Goal: Transaction & Acquisition: Purchase product/service

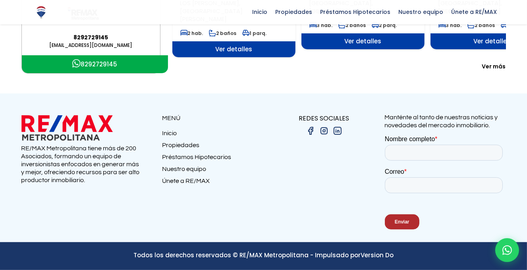
scroll to position [238, 0]
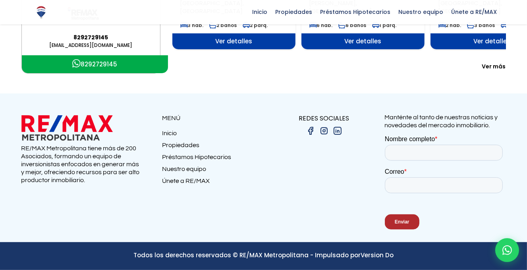
click at [482, 70] on span "Ver más" at bounding box center [494, 66] width 24 height 8
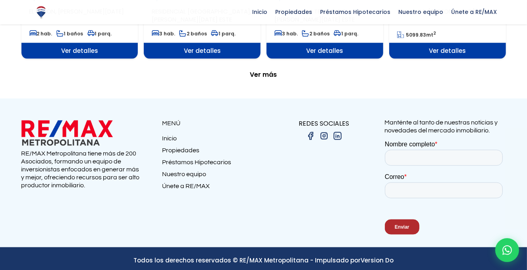
scroll to position [993, 0]
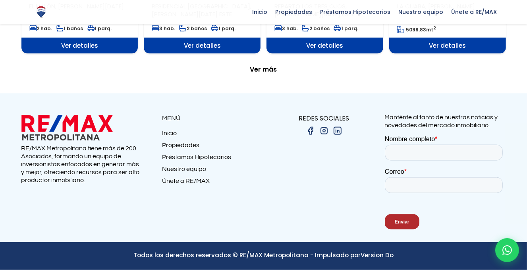
click at [268, 74] on span "Ver más" at bounding box center [263, 70] width 27 height 8
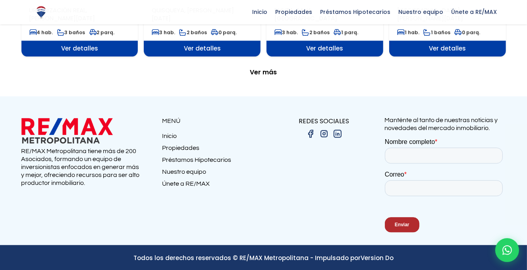
scroll to position [1709, 0]
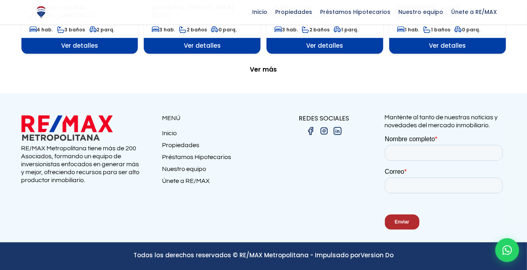
click at [264, 74] on span "Ver más" at bounding box center [263, 70] width 27 height 8
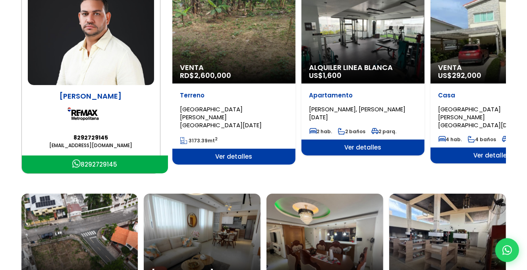
scroll to position [0, 0]
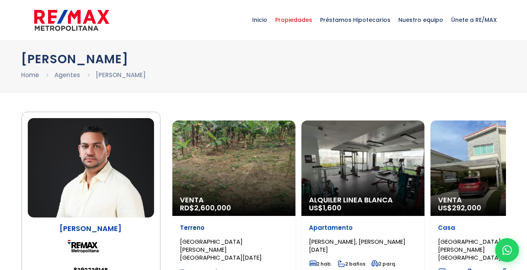
click at [307, 21] on span "Propiedades" at bounding box center [294, 20] width 45 height 24
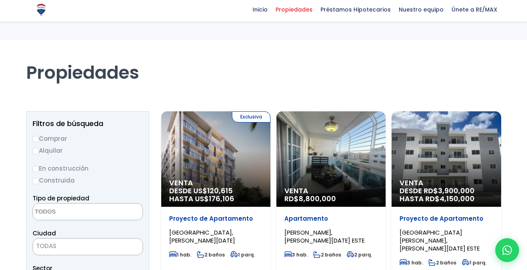
select select
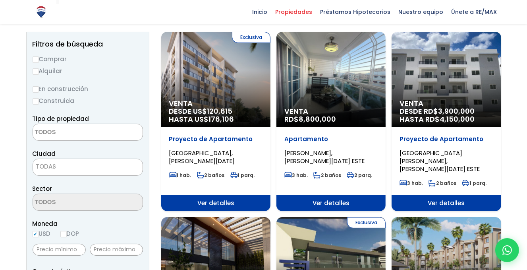
click at [33, 63] on input "Comprar" at bounding box center [36, 59] width 6 height 6
radio input "true"
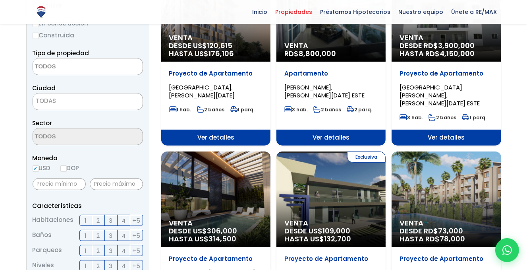
scroll to position [159, 0]
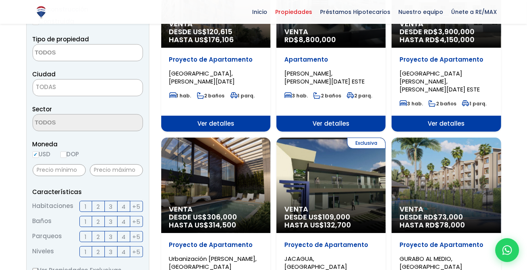
click at [60, 62] on textarea "Search" at bounding box center [71, 53] width 77 height 17
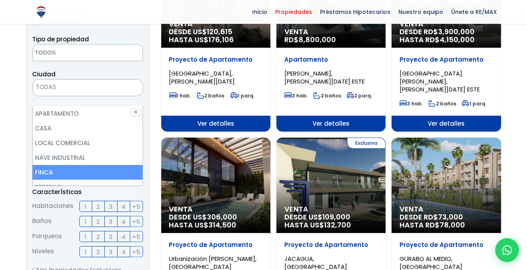
click at [53, 174] on li "FINCA" at bounding box center [88, 172] width 110 height 15
select select "estate"
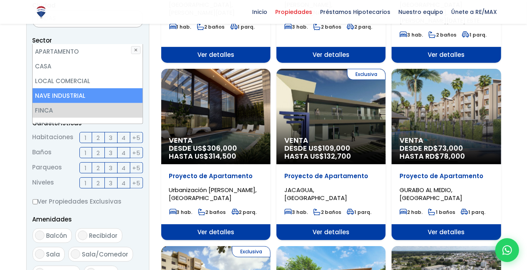
scroll to position [238, 0]
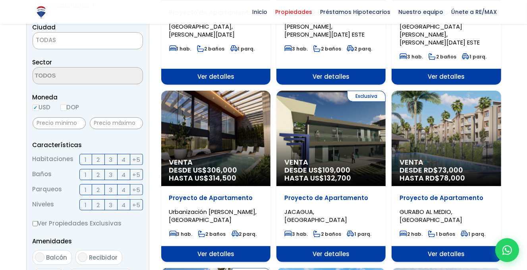
click at [137, 139] on form "Comprar Alquilar En construcción Construida Tipo de propiedad APARTAMENTO CASA …" at bounding box center [88, 183] width 110 height 510
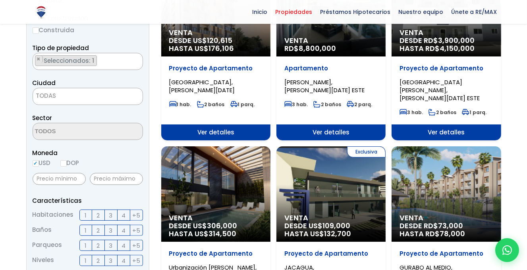
scroll to position [162, 0]
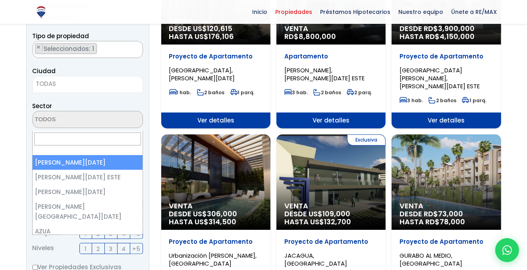
click at [0, 0] on b at bounding box center [0, 0] width 0 height 0
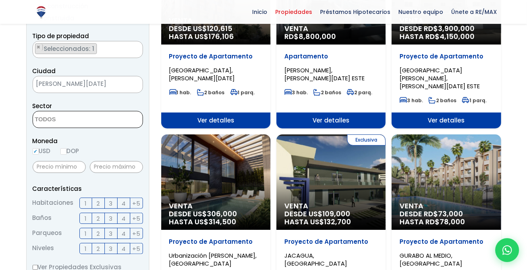
drag, startPoint x: 109, startPoint y: 161, endPoint x: 137, endPoint y: 134, distance: 39.4
click at [137, 128] on div "Sector 16 DE AGOSTO 24 DE ABRIL 27 DE FEBRERO 30 DE MAYO AESA ALFIMAR ALTOS DE …" at bounding box center [88, 114] width 110 height 27
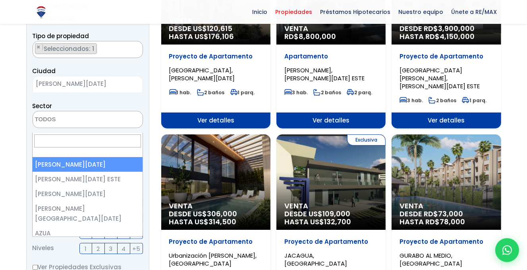
click at [0, 0] on span at bounding box center [0, 0] width 0 height 0
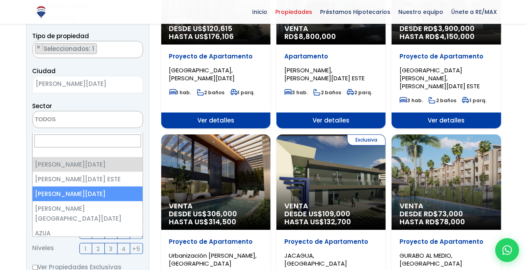
select select "149"
click at [0, 0] on b at bounding box center [0, 0] width 0 height 0
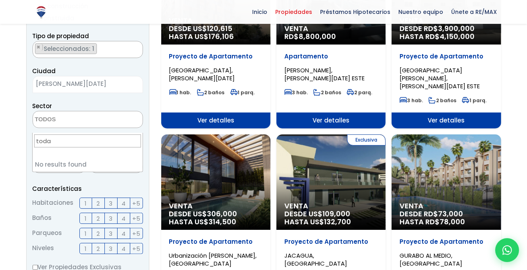
type input "todas"
click at [103, 145] on input "todas" at bounding box center [87, 140] width 106 height 13
click at [0, 0] on b at bounding box center [0, 0] width 0 height 0
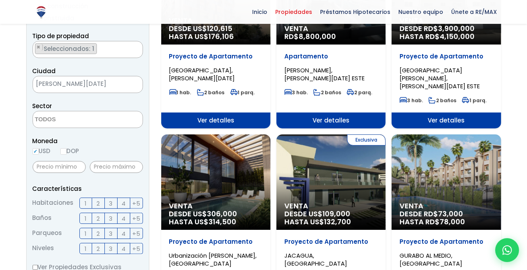
click at [132, 128] on div "Sector ALAMEDA ANTILLANO ARROYO BONITO BARRIO NUEVO BAYONA BIENVENIDO BUENAS NO…" at bounding box center [88, 114] width 110 height 27
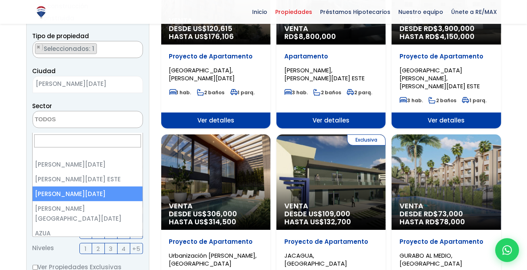
click at [0, 0] on span at bounding box center [0, 0] width 0 height 0
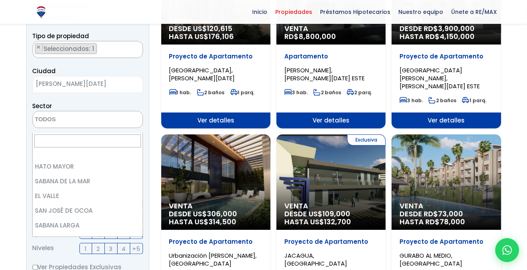
scroll to position [2192, 0]
select select "154"
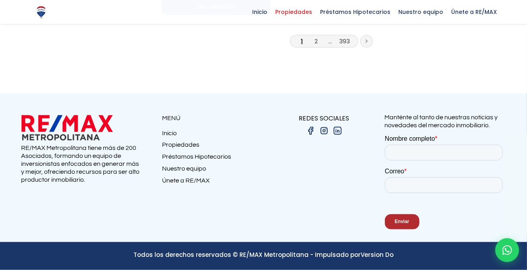
scroll to position [1315, 0]
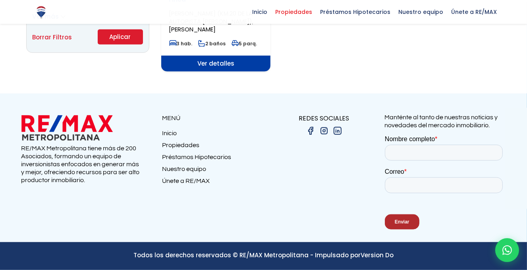
scroll to position [795, 0]
click at [45, 55] on input "Piscina" at bounding box center [40, 51] width 10 height 10
checkbox input "true"
click at [98, 45] on button "Aplicar" at bounding box center [120, 36] width 45 height 15
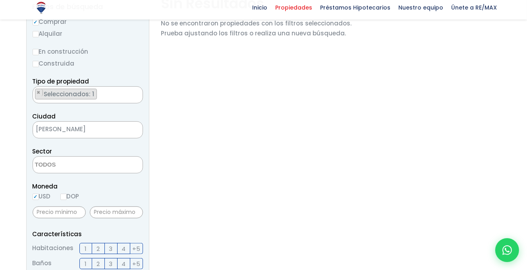
scroll to position [119, 0]
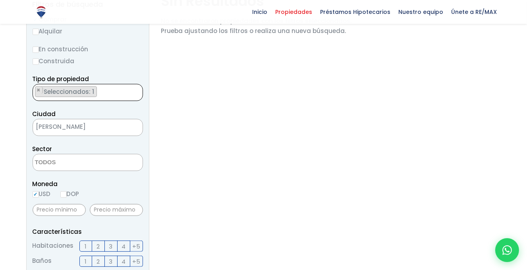
click at [87, 96] on span "Seleccionados: 1" at bounding box center [69, 91] width 53 height 8
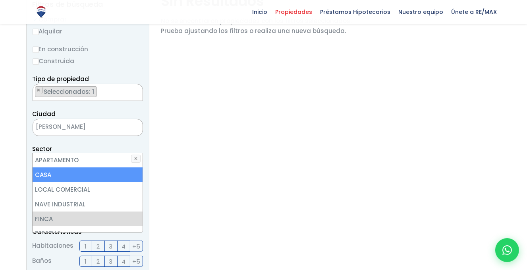
click at [42, 171] on li "CASA" at bounding box center [88, 174] width 110 height 15
select select "house"
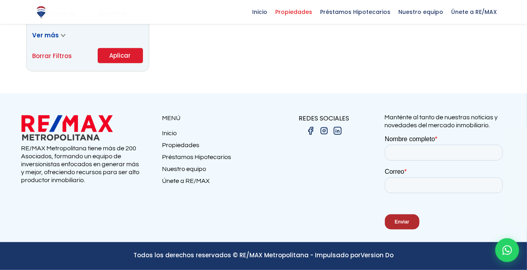
scroll to position [1500, 0]
click at [98, 63] on button "Aplicar" at bounding box center [120, 55] width 45 height 15
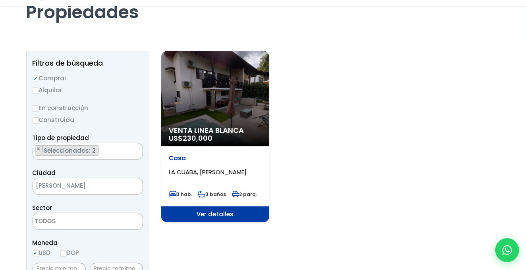
scroll to position [79, 0]
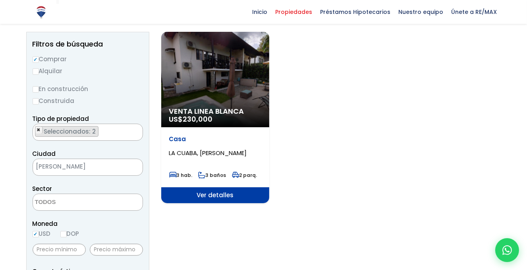
click at [41, 134] on span "×" at bounding box center [39, 129] width 4 height 7
select select "estate"
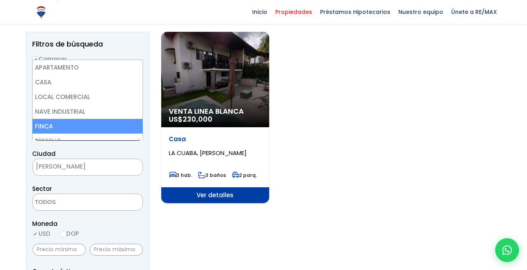
scroll to position [9, 0]
click at [41, 134] on span "×" at bounding box center [39, 129] width 4 height 7
select select
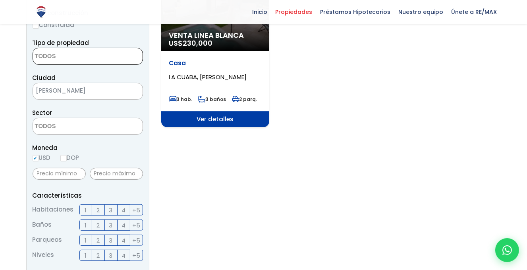
scroll to position [159, 0]
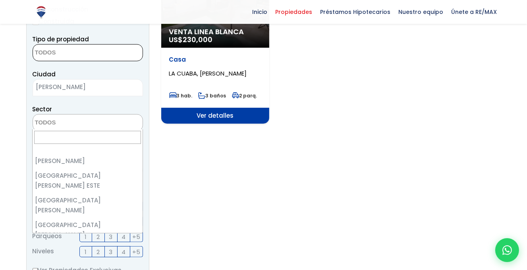
click at [0, 0] on b at bounding box center [0, 0] width 0 height 0
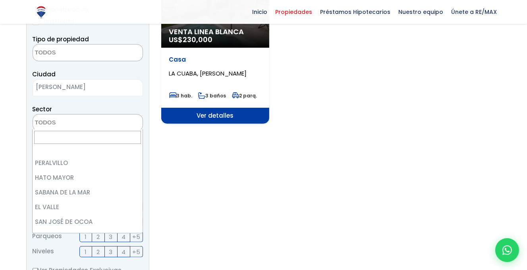
click at [15, 139] on div at bounding box center [263, 198] width 527 height 634
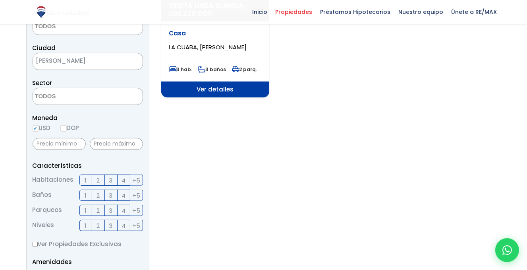
scroll to position [199, 0]
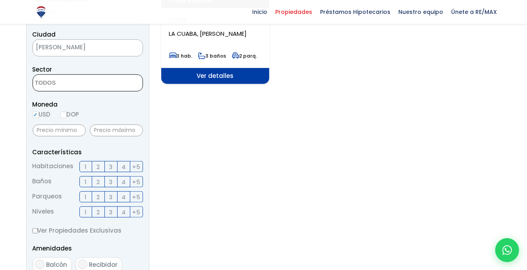
click at [44, 92] on textarea "Search" at bounding box center [71, 83] width 77 height 17
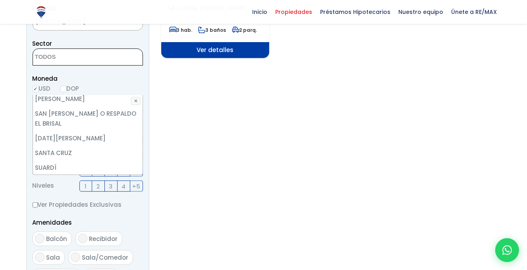
scroll to position [238, 0]
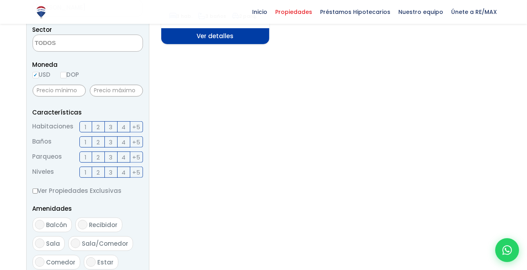
click at [16, 178] on div at bounding box center [263, 118] width 527 height 634
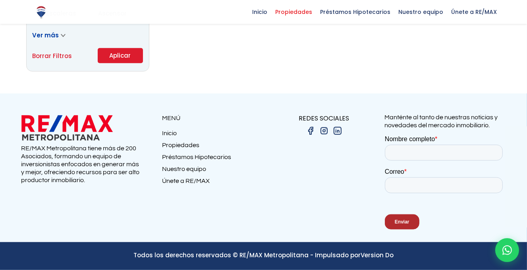
scroll to position [1391, 0]
click at [98, 63] on button "Aplicar" at bounding box center [120, 55] width 45 height 15
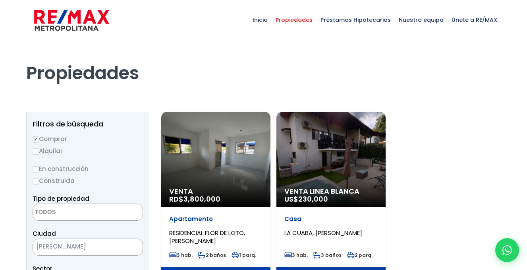
select select
click at [272, 20] on span "Inicio" at bounding box center [260, 20] width 23 height 24
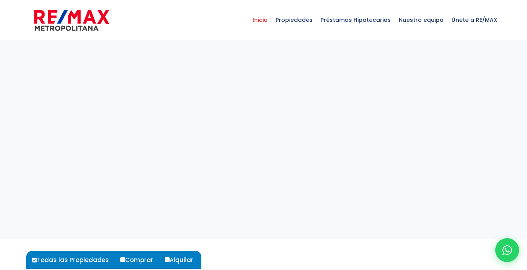
select select
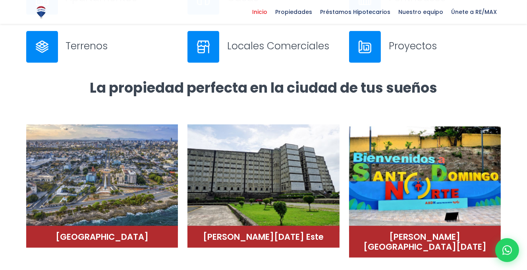
scroll to position [397, 0]
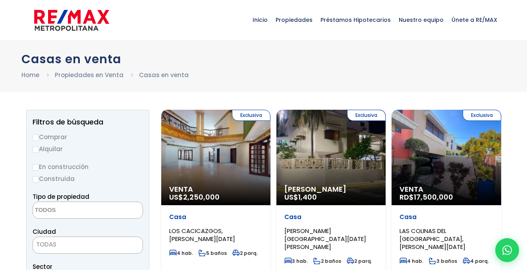
select select
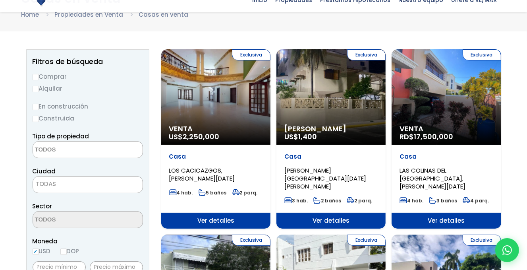
scroll to position [79, 0]
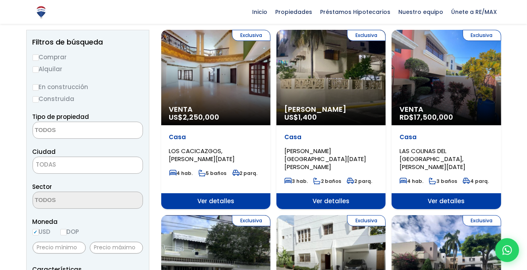
drag, startPoint x: 33, startPoint y: 82, endPoint x: 40, endPoint y: 86, distance: 7.8
click at [33, 61] on input "Comprar" at bounding box center [36, 57] width 6 height 6
radio input "true"
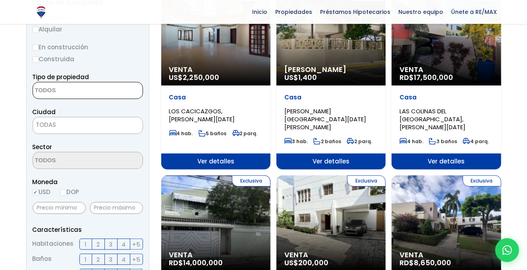
click at [87, 99] on textarea "Search" at bounding box center [71, 90] width 77 height 17
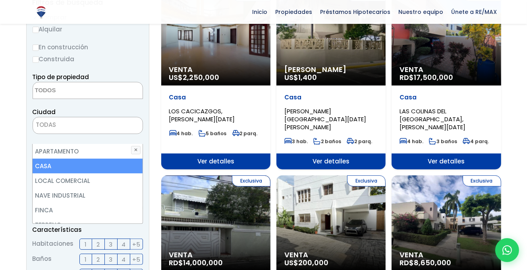
click at [41, 164] on li "CASA" at bounding box center [88, 166] width 110 height 15
select select "house"
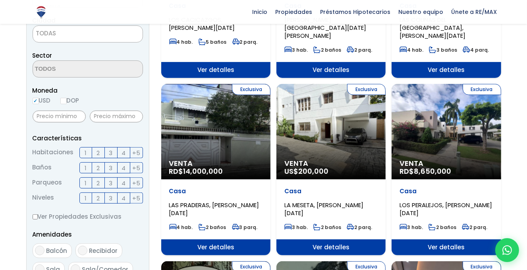
scroll to position [79, 0]
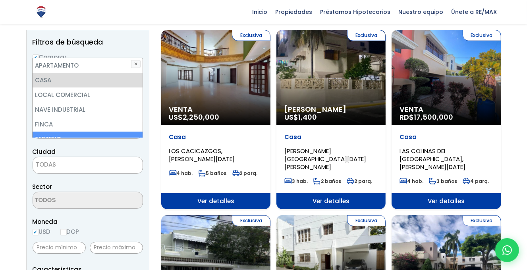
click at [37, 139] on span at bounding box center [35, 130] width 4 height 17
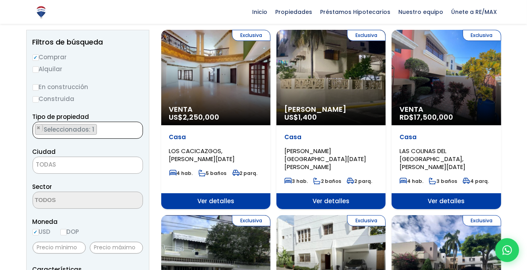
scroll to position [119, 0]
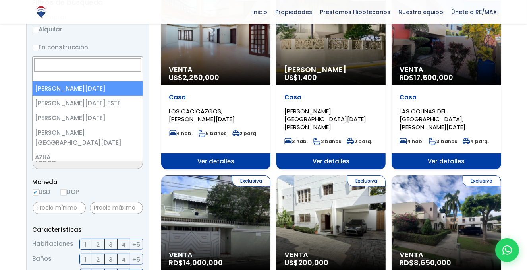
click at [0, 0] on b at bounding box center [0, 0] width 0 height 0
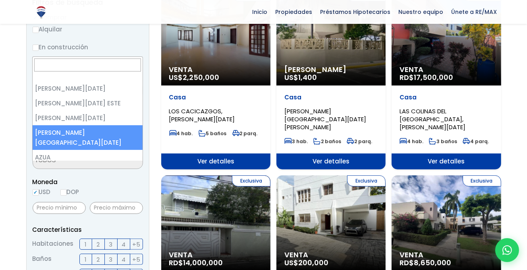
select select "150"
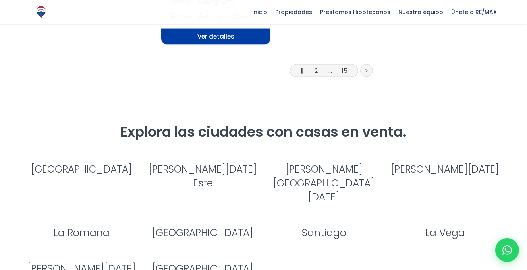
scroll to position [1391, 0]
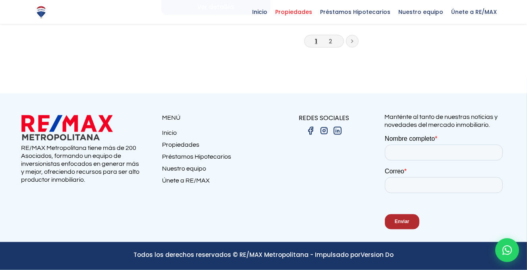
scroll to position [2503, 0]
click at [329, 45] on link "2" at bounding box center [330, 41] width 3 height 8
